Goal: Book appointment/travel/reservation

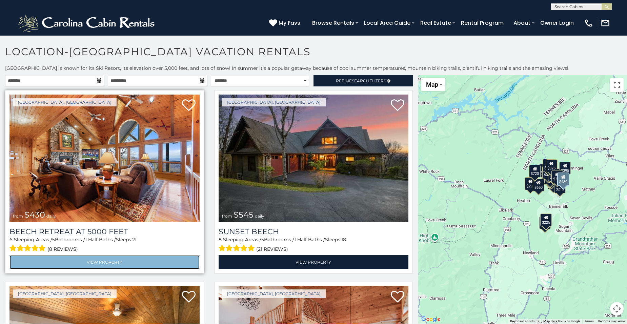
click at [119, 266] on link "View Property" at bounding box center [104, 262] width 190 height 14
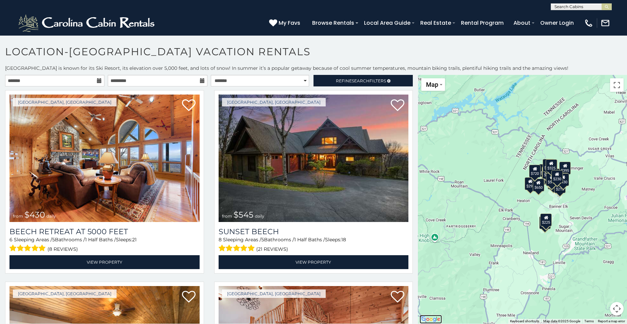
click at [424, 320] on img "Open this area in Google Maps (opens a new window)" at bounding box center [431, 319] width 22 height 9
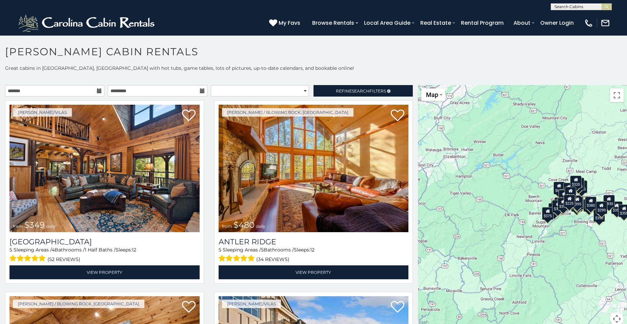
scroll to position [4, 0]
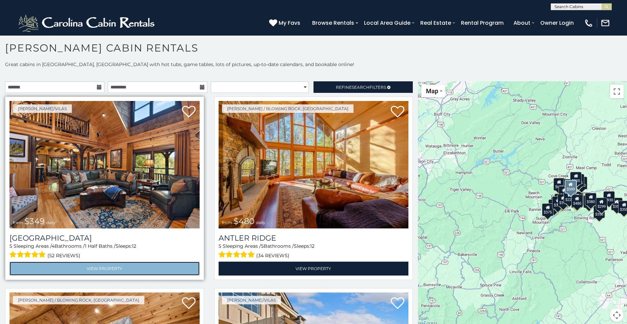
click at [146, 264] on link "View Property" at bounding box center [104, 269] width 190 height 14
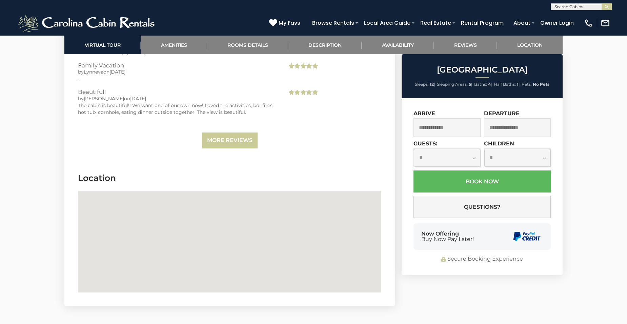
scroll to position [1882, 0]
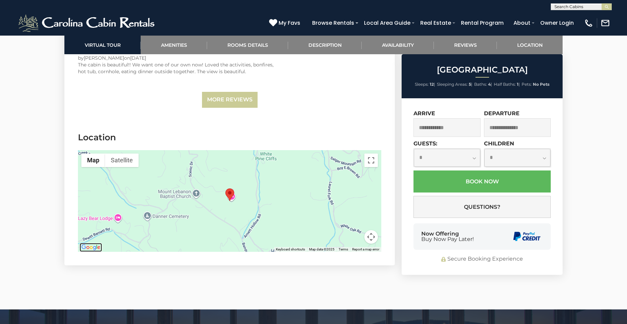
click at [96, 243] on img "Open this area in Google Maps (opens a new window)" at bounding box center [91, 247] width 22 height 9
